Goal: Transaction & Acquisition: Purchase product/service

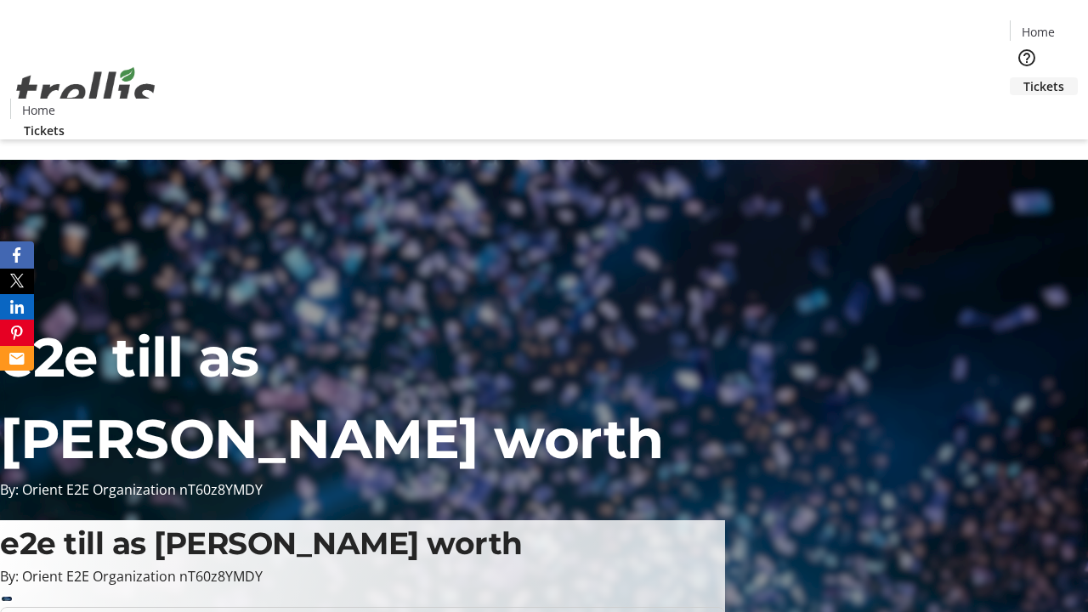
click at [1023, 77] on span "Tickets" at bounding box center [1043, 86] width 41 height 18
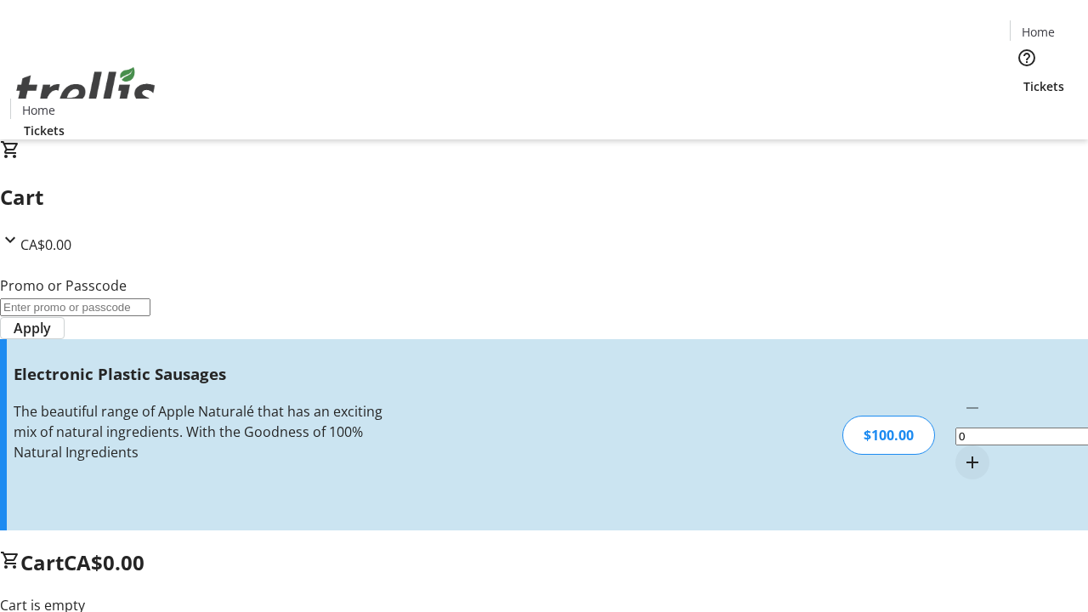
click at [962, 452] on mat-icon "Increment by one" at bounding box center [972, 462] width 20 height 20
type input "1"
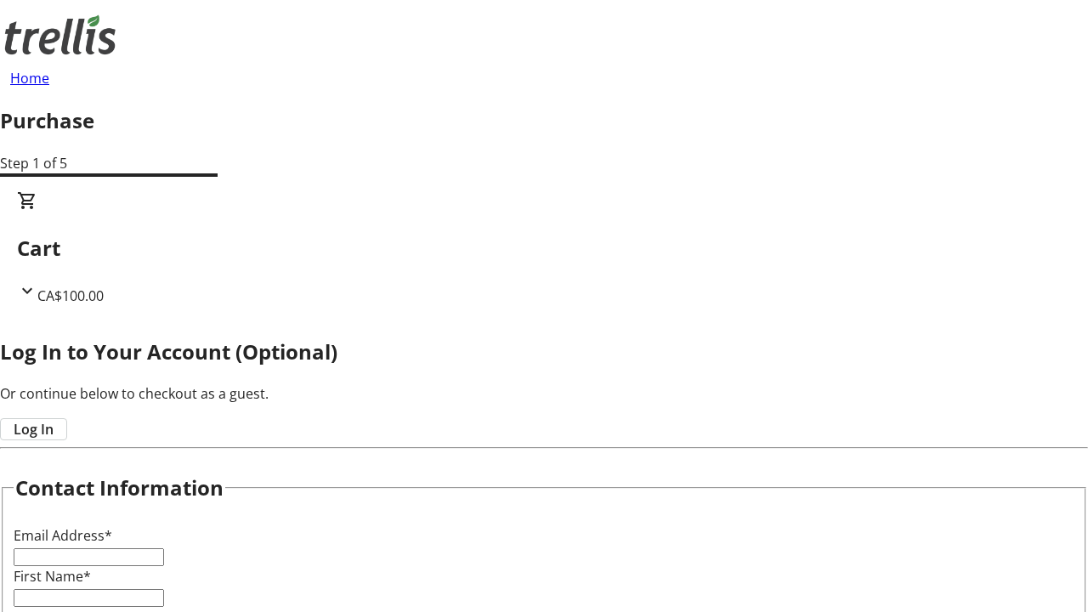
type input "FREE"
type input "[PERSON_NAME][EMAIL_ADDRESS][DOMAIN_NAME]"
type input "[PERSON_NAME]"
type input "Mraz"
